Goal: Task Accomplishment & Management: Use online tool/utility

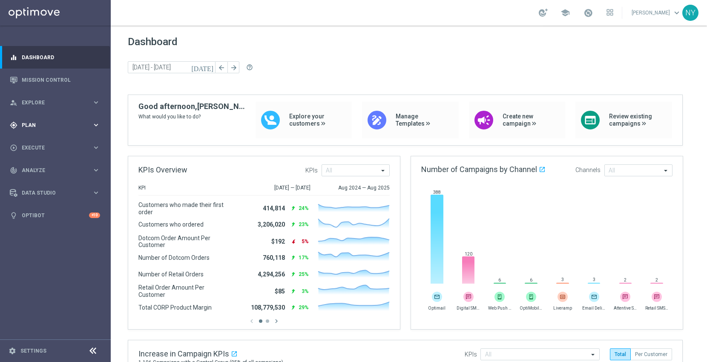
click at [25, 123] on span "Plan" at bounding box center [57, 125] width 70 height 5
click at [35, 169] on span "Templates" at bounding box center [53, 168] width 61 height 5
click at [41, 180] on link "Optimail" at bounding box center [57, 181] width 62 height 7
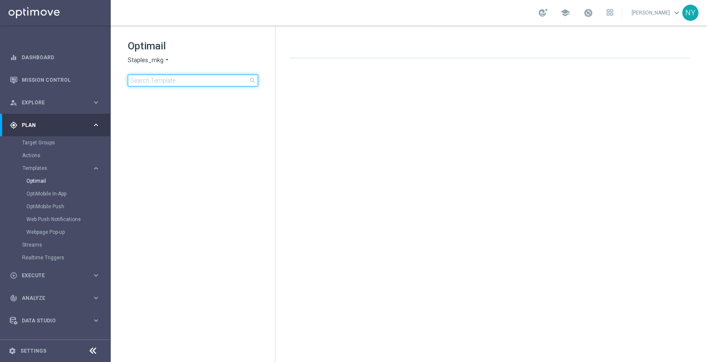
click at [185, 82] on input at bounding box center [193, 81] width 130 height 12
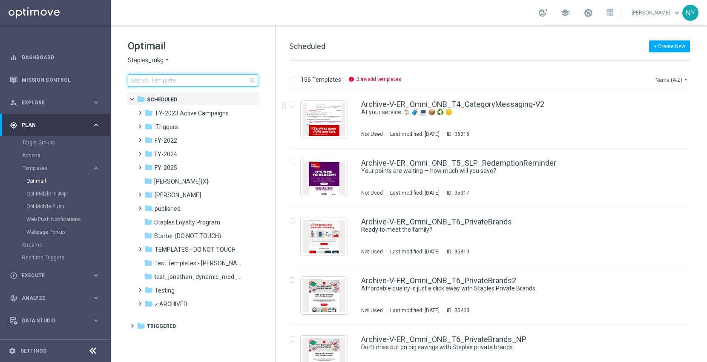
click at [171, 78] on input at bounding box center [193, 81] width 130 height 12
click at [148, 84] on input at bounding box center [193, 81] width 130 height 12
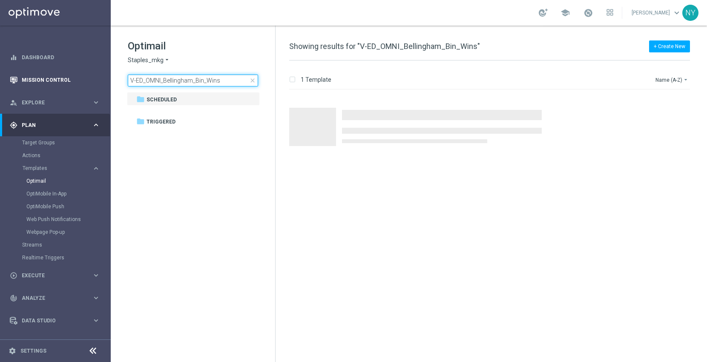
drag, startPoint x: 193, startPoint y: 80, endPoint x: 68, endPoint y: 82, distance: 125.2
click at [68, 82] on main "equalizer Dashboard Mission Control" at bounding box center [353, 181] width 707 height 362
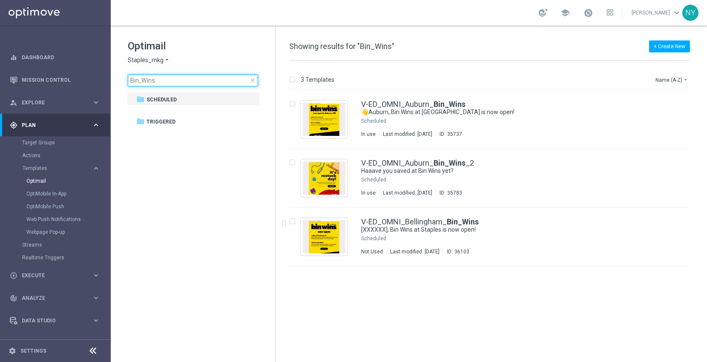
type input "Bin_Wins"
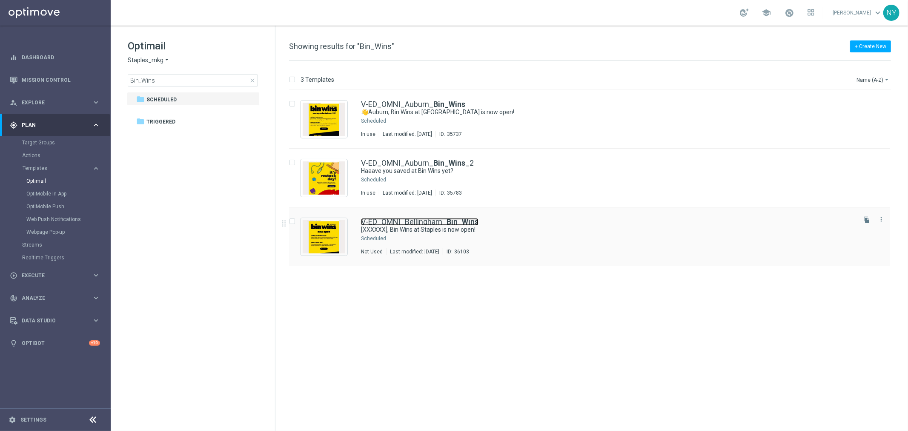
click at [427, 219] on link "V-ED_OMNI_Bellingham_ Bin_Wins" at bounding box center [420, 222] width 118 height 8
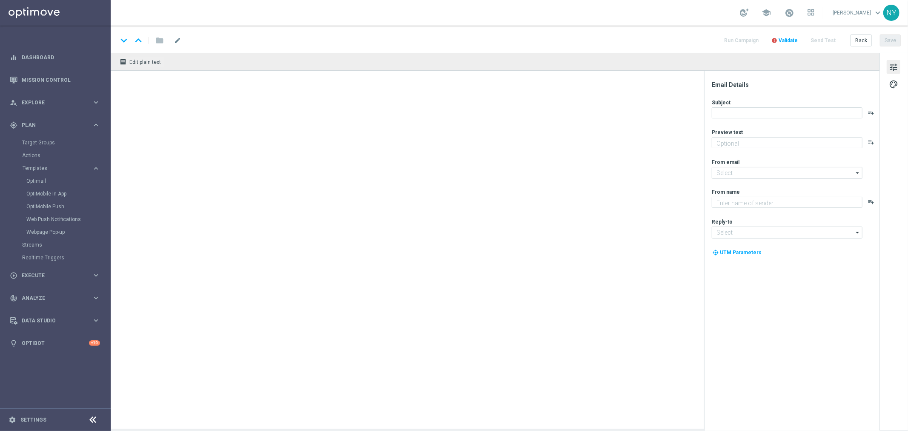
type textarea "Discover up to 75% off retail"
type textarea "Staples"
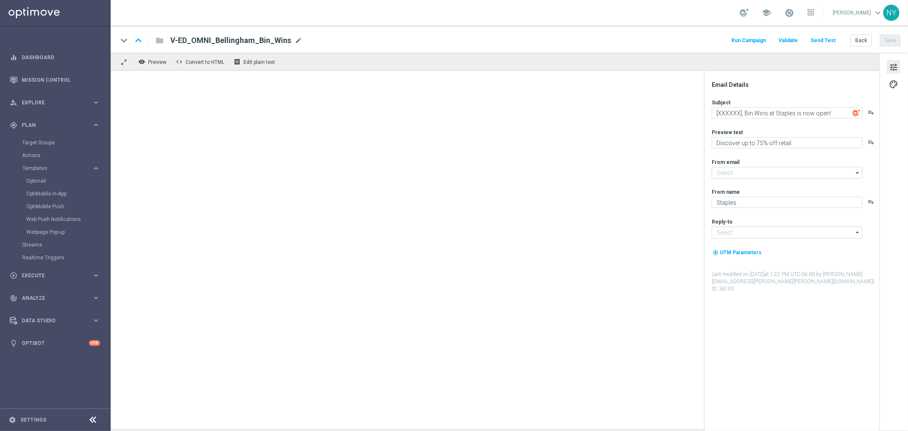
type input "staples@connected.staples.com"
type input "info@staples.com"
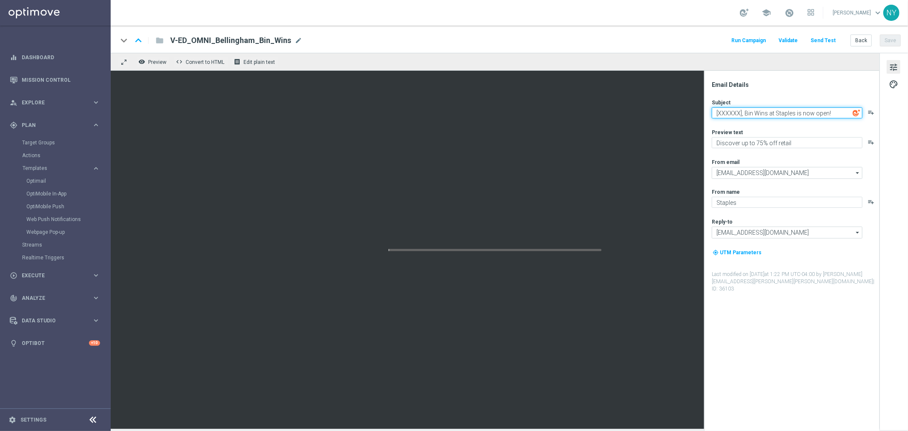
drag, startPoint x: 838, startPoint y: 112, endPoint x: 648, endPoint y: 113, distance: 189.5
click at [648, 113] on div "remove_red_eye Preview code Convert to HTML receipt Edit plain text Email Detai…" at bounding box center [510, 241] width 798 height 376
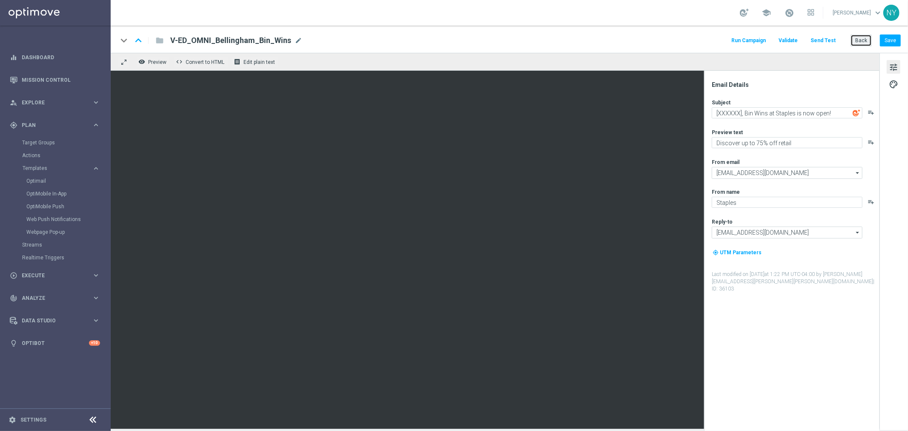
click at [707, 40] on button "Back" at bounding box center [861, 40] width 21 height 12
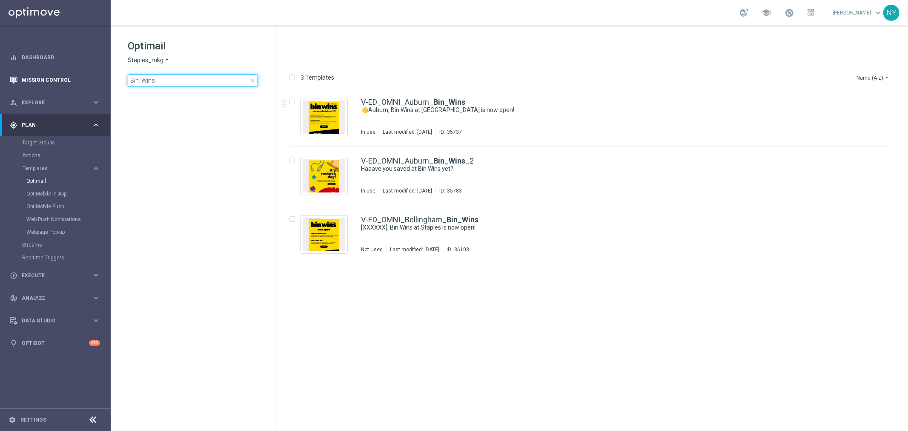
drag, startPoint x: 155, startPoint y: 80, endPoint x: 65, endPoint y: 85, distance: 90.5
click at [65, 85] on main "equalizer Dashboard Mission Control" at bounding box center [454, 215] width 908 height 431
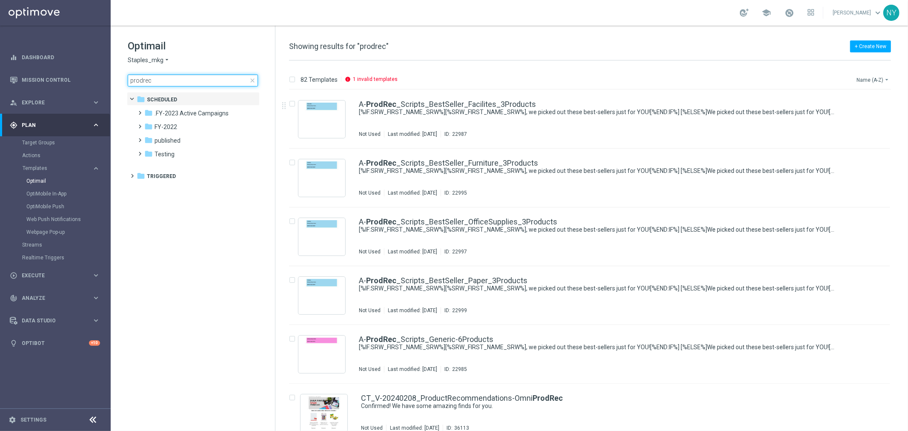
type input "prodrec"
click at [707, 79] on button "Name (A-Z) arrow_drop_down" at bounding box center [873, 80] width 35 height 10
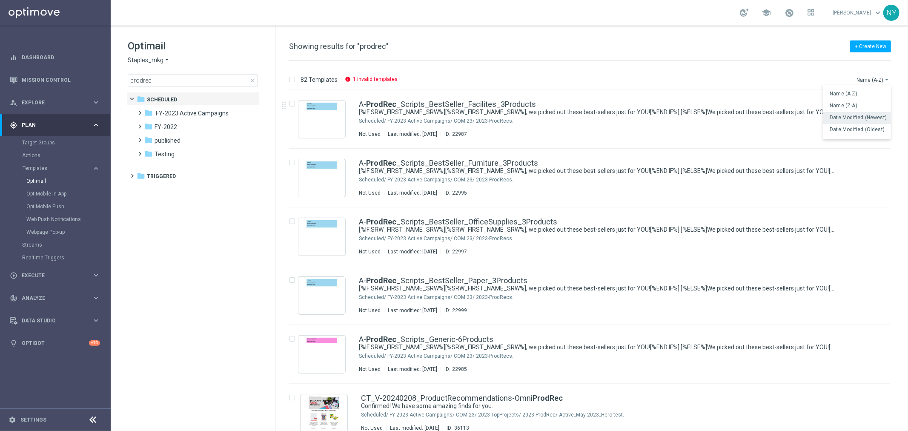
click at [707, 118] on span "Date Modified (Newest)" at bounding box center [858, 118] width 57 height 6
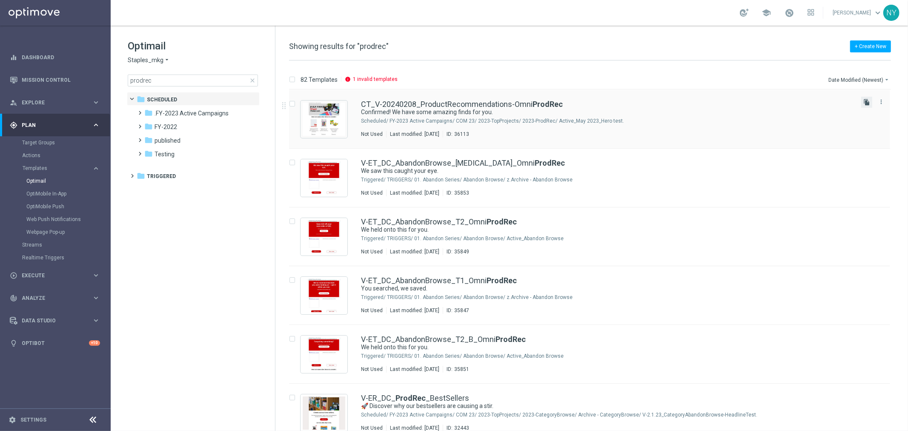
click at [707, 100] on icon "file_copy" at bounding box center [867, 102] width 7 height 7
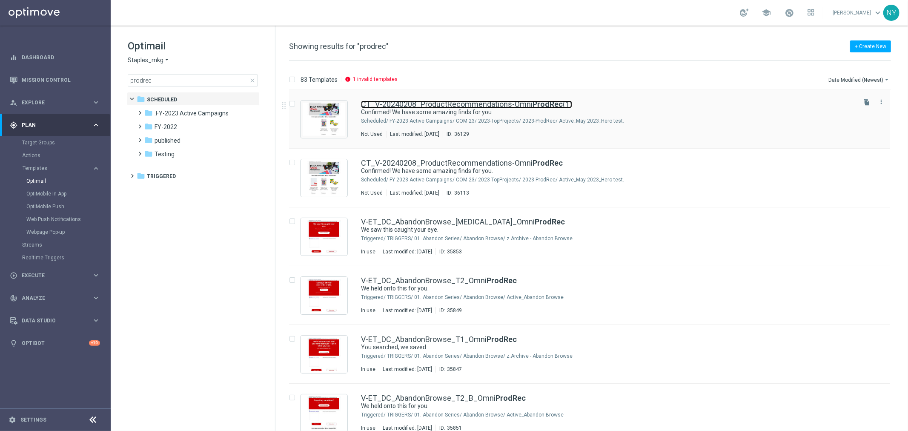
click at [536, 106] on b "ProdRec" at bounding box center [548, 104] width 30 height 9
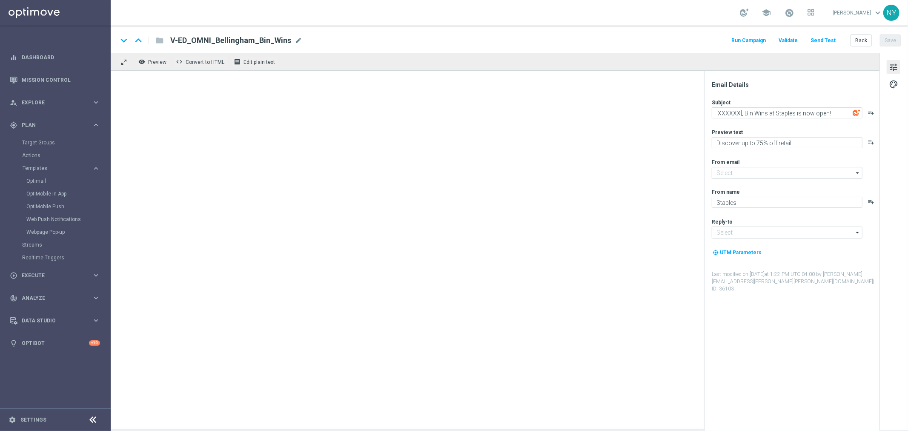
type input "staples@connected.staples.com"
type input "info@staples.com"
type textarea "Confirmed! We have some amazing finds for you."
type textarea "Your handpicked choices await."
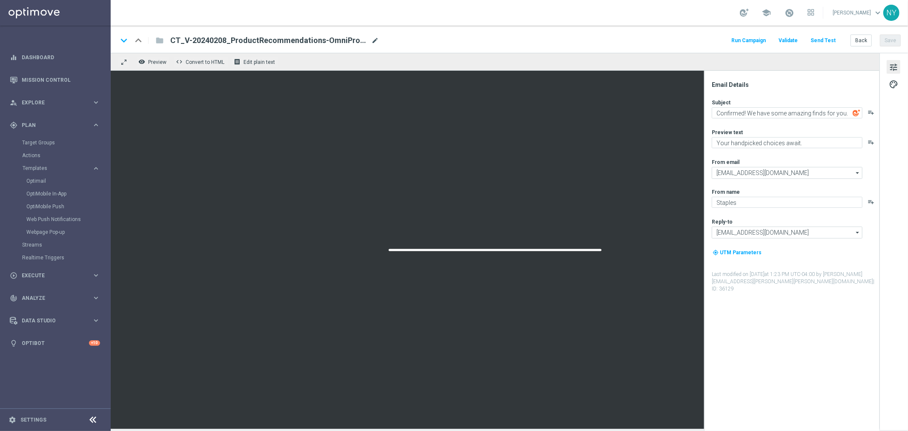
click at [373, 40] on span "mode_edit" at bounding box center [375, 41] width 8 height 8
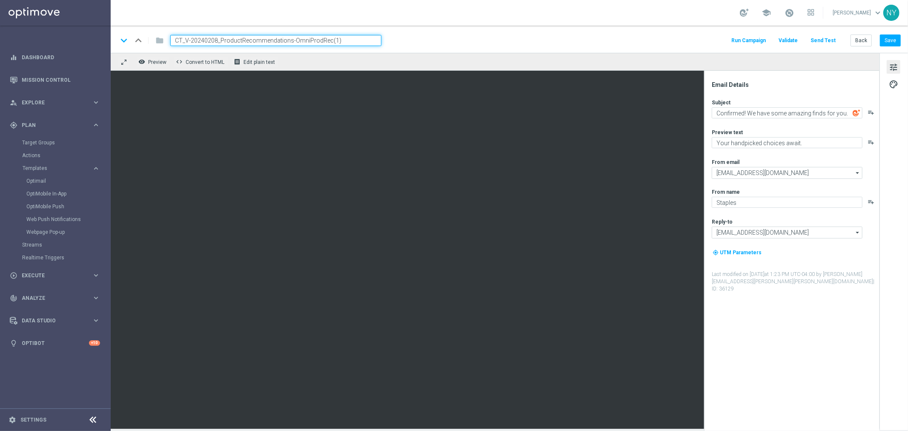
drag, startPoint x: 350, startPoint y: 40, endPoint x: 299, endPoint y: 41, distance: 51.1
click at [299, 41] on input "CT_V-20240208_ProductRecommendations-OmniProdRec(1)" at bounding box center [275, 40] width 211 height 11
click at [290, 41] on input "CT_V-20240208_ProductRecommendations-OmniProdRec(1)" at bounding box center [275, 40] width 211 height 11
click at [230, 38] on input "CT_V-2024020-8_ProductRecommendationsOmniProdRec(1)" at bounding box center [275, 40] width 211 height 11
drag, startPoint x: 291, startPoint y: 39, endPoint x: 198, endPoint y: 39, distance: 93.3
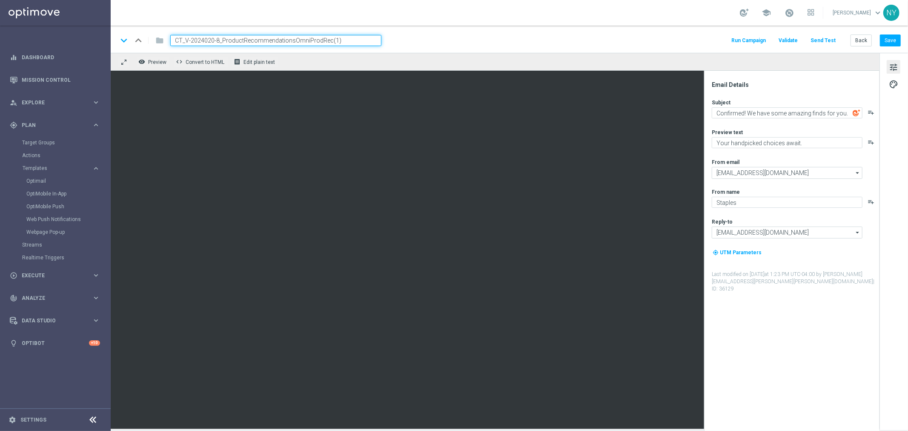
click at [192, 41] on input "CT_V-2024020-8_ProductRecommendationsOmniProdRec(1)" at bounding box center [275, 40] width 211 height 11
click at [280, 35] on input "CT_V-Refresh-OmniProdRec(1)" at bounding box center [275, 40] width 211 height 11
click at [211, 40] on input "CT_V-Refresh-OmniProdRec" at bounding box center [275, 40] width 211 height 11
click at [210, 40] on input "CT_V-RefreshProduct-OmniProdRec" at bounding box center [275, 40] width 211 height 11
drag, startPoint x: 278, startPoint y: 42, endPoint x: 260, endPoint y: 42, distance: 17.9
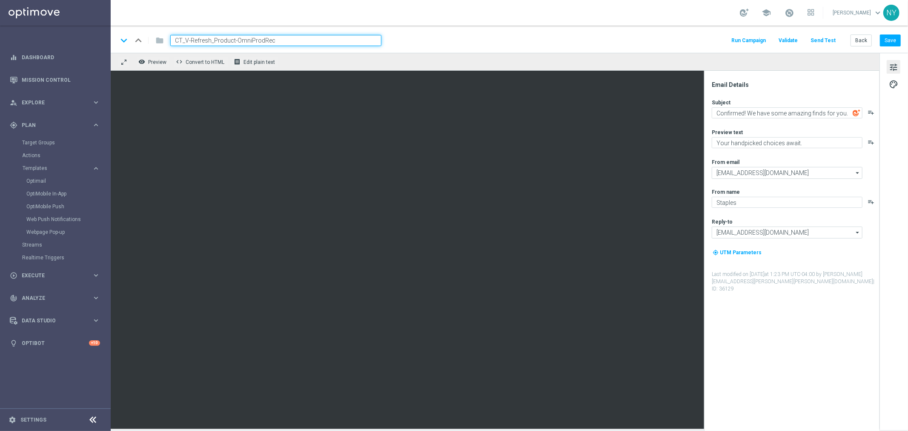
click at [260, 42] on input "CT_V-Refresh_Product-OmniProdRec" at bounding box center [275, 40] width 211 height 11
drag, startPoint x: 236, startPoint y: 39, endPoint x: 213, endPoint y: 41, distance: 22.7
click at [213, 41] on input "CT_V-Refresh_Product-OmniProdRec" at bounding box center [275, 40] width 211 height 11
type input "CT_V-Refresh_OmniProdRec"
click at [707, 39] on button "Save" at bounding box center [890, 40] width 21 height 12
